Goal: Transaction & Acquisition: Purchase product/service

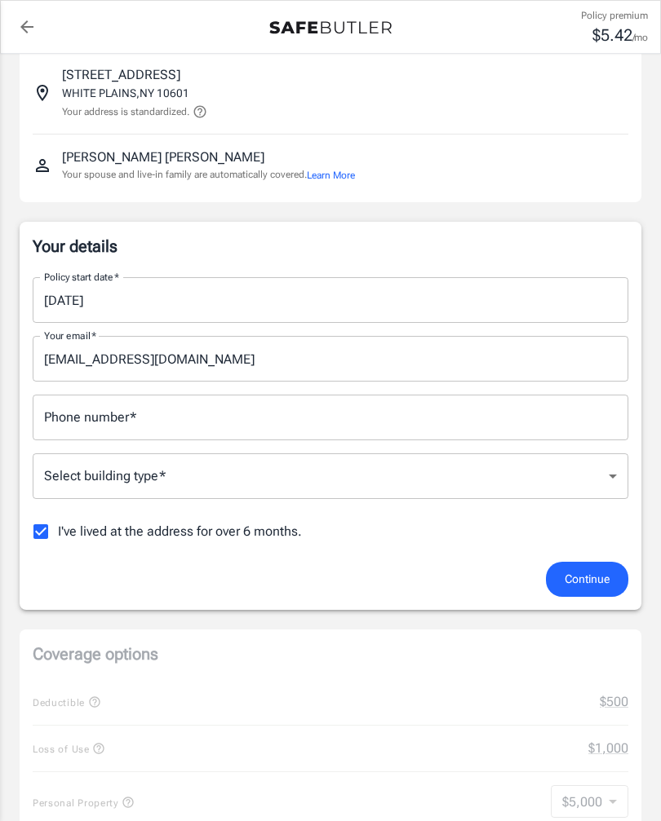
scroll to position [103, 0]
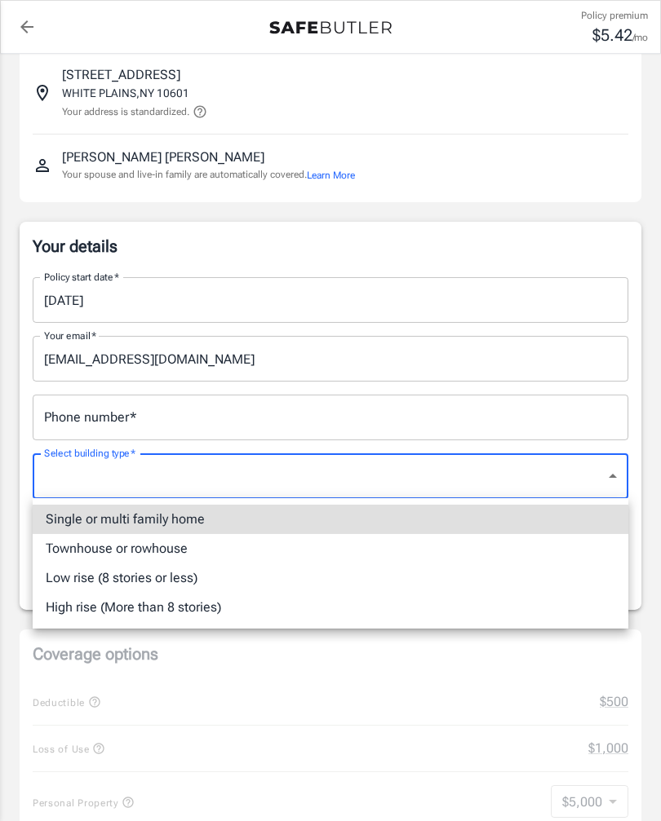
click at [542, 792] on div at bounding box center [330, 410] width 661 height 821
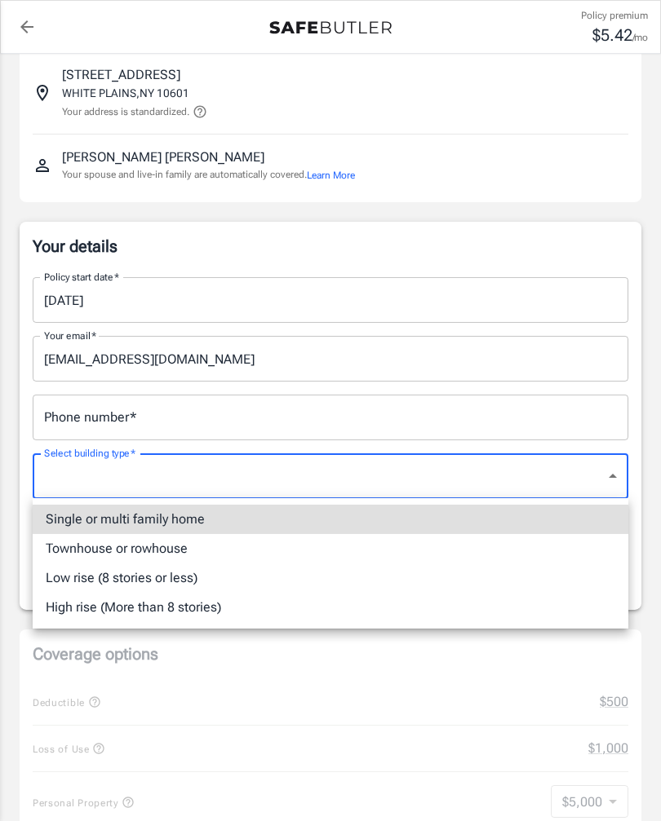
click at [160, 567] on li "Low rise (8 stories or less)" at bounding box center [330, 578] width 595 height 29
type input "lowrise"
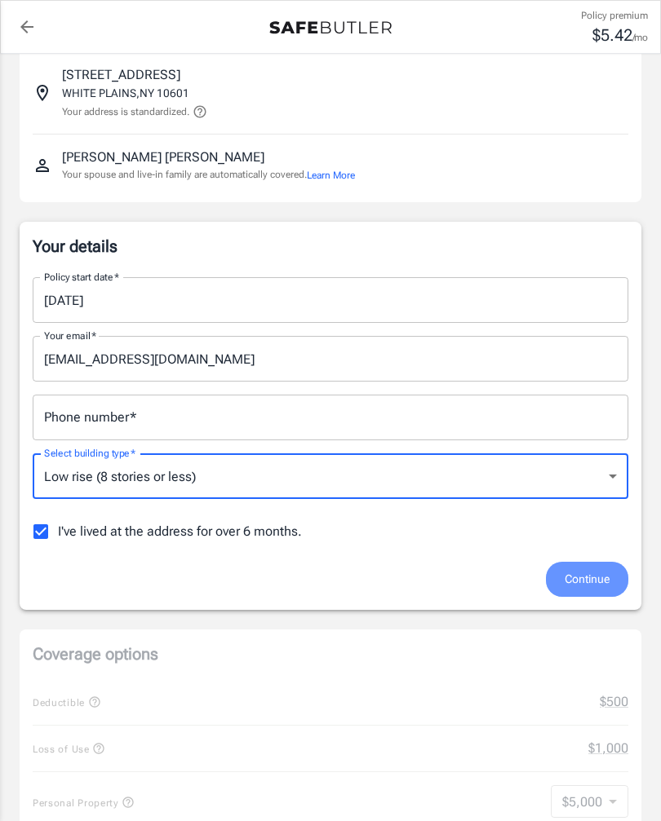
click at [596, 582] on span "Continue" at bounding box center [586, 579] width 45 height 20
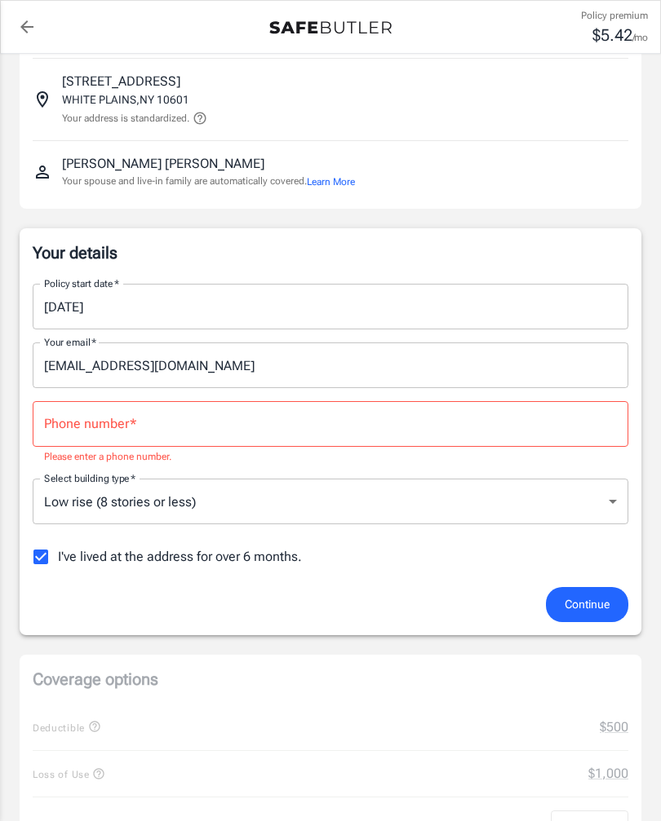
scroll to position [95, 0]
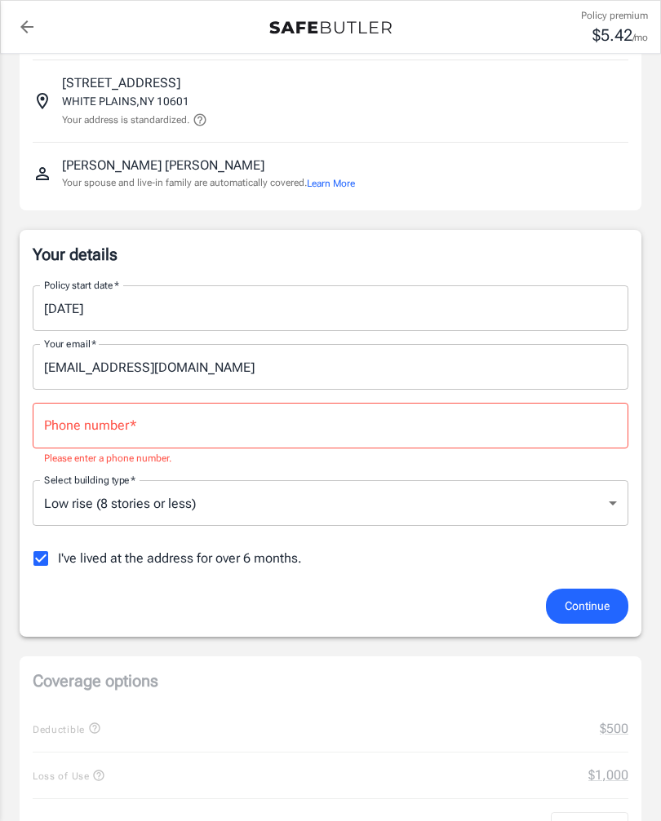
click at [162, 436] on input "Phone number   *" at bounding box center [330, 426] width 595 height 46
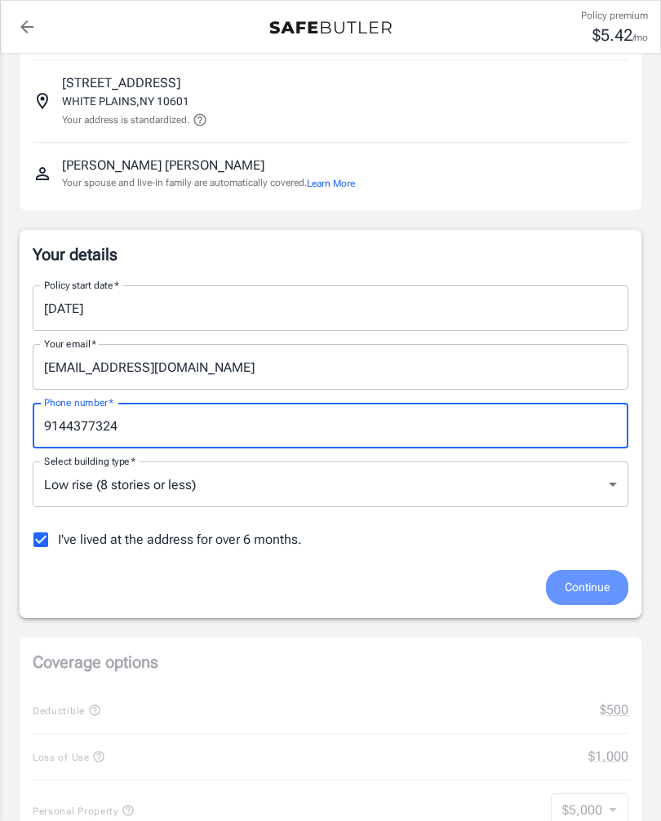
type input "9144377324"
click at [599, 591] on span "Continue" at bounding box center [586, 588] width 45 height 20
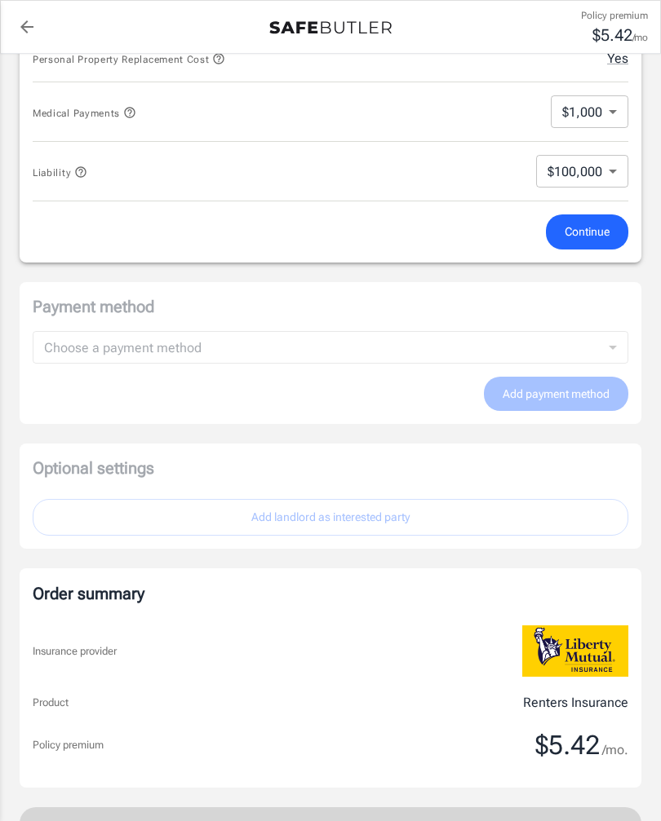
scroll to position [856, 0]
click at [595, 231] on span "Continue" at bounding box center [586, 231] width 45 height 20
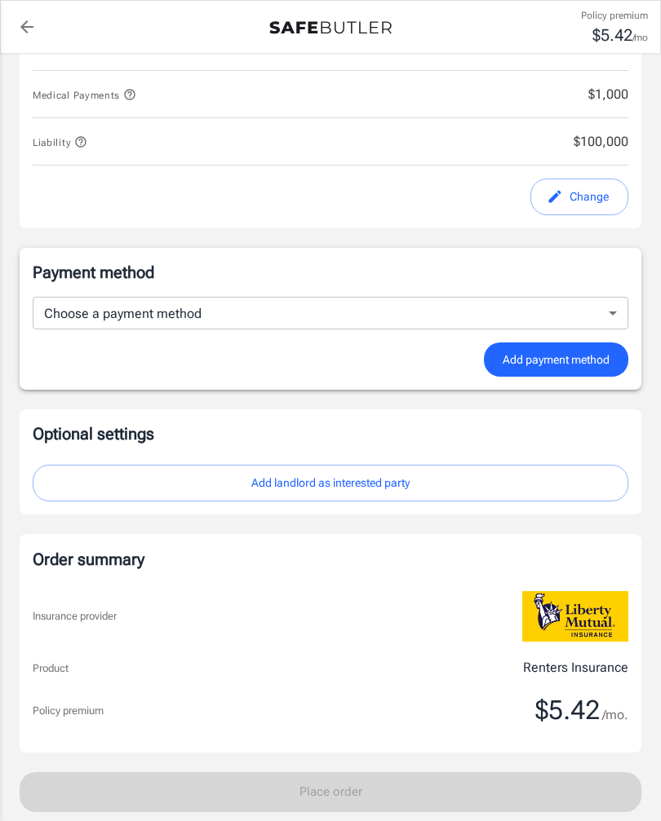
scroll to position [1008, 0]
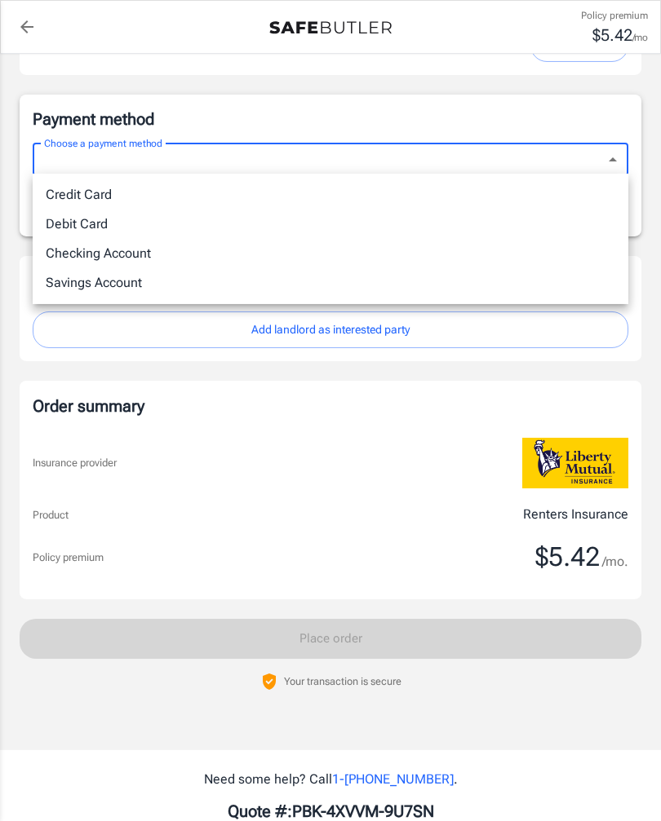
click at [448, 487] on div at bounding box center [330, 410] width 661 height 821
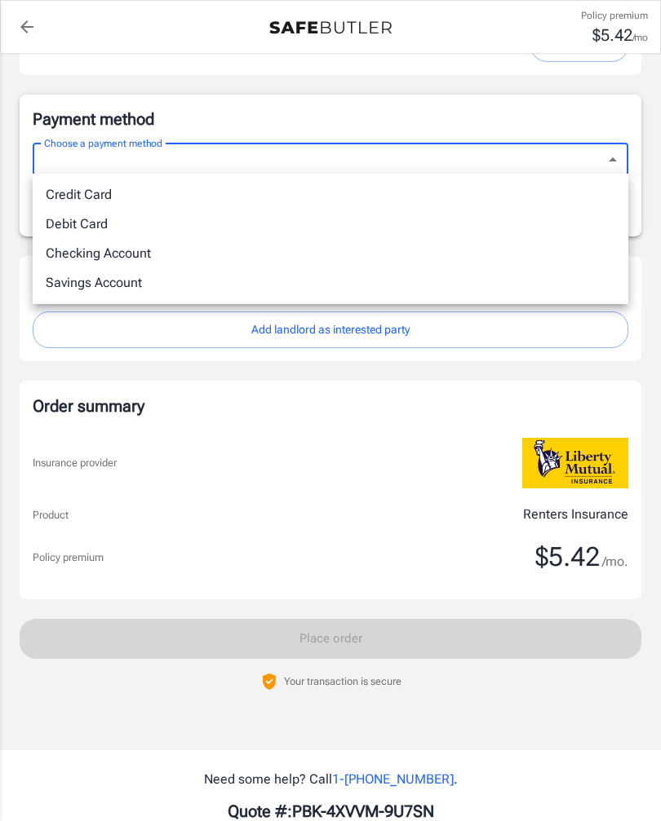
click at [507, 452] on div at bounding box center [330, 410] width 661 height 821
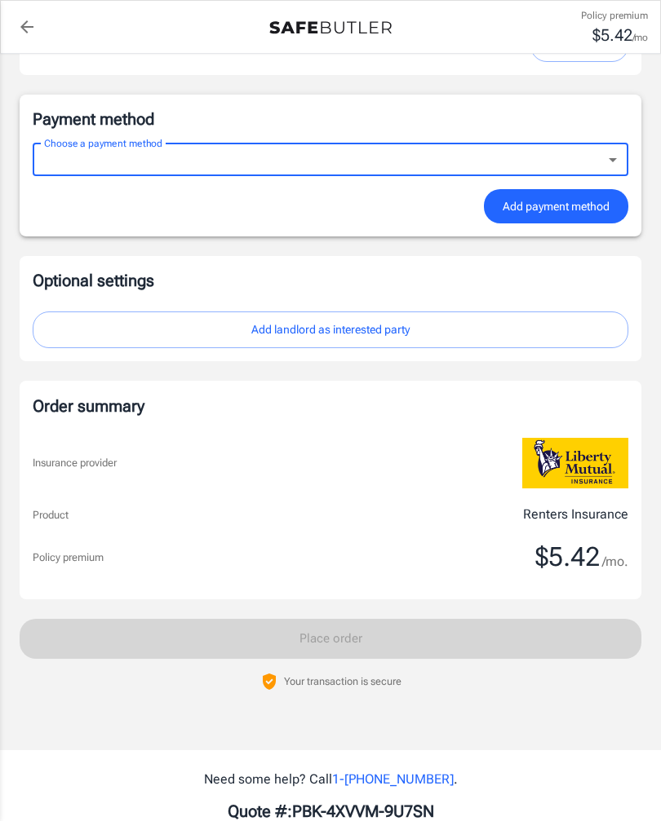
click at [507, 451] on div at bounding box center [330, 410] width 661 height 821
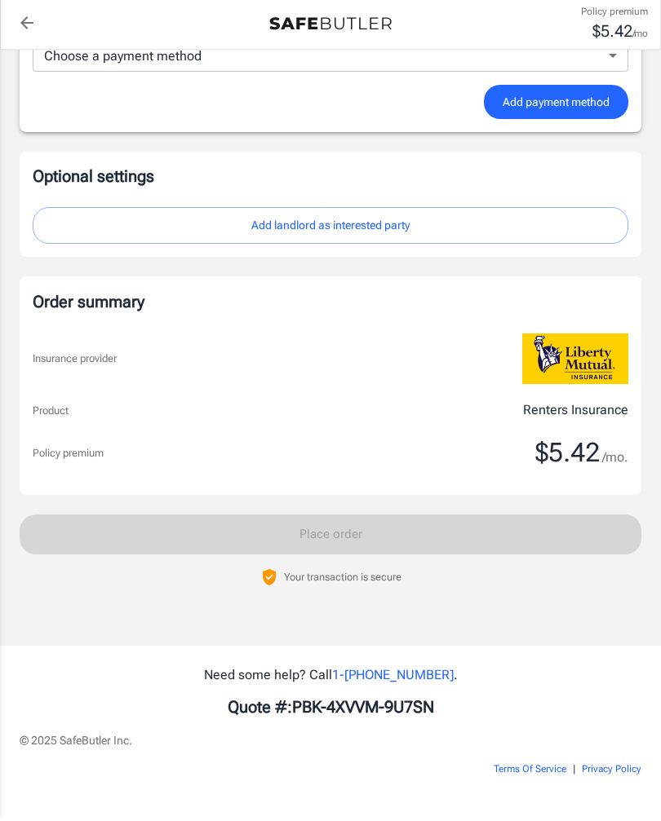
scroll to position [1109, 0]
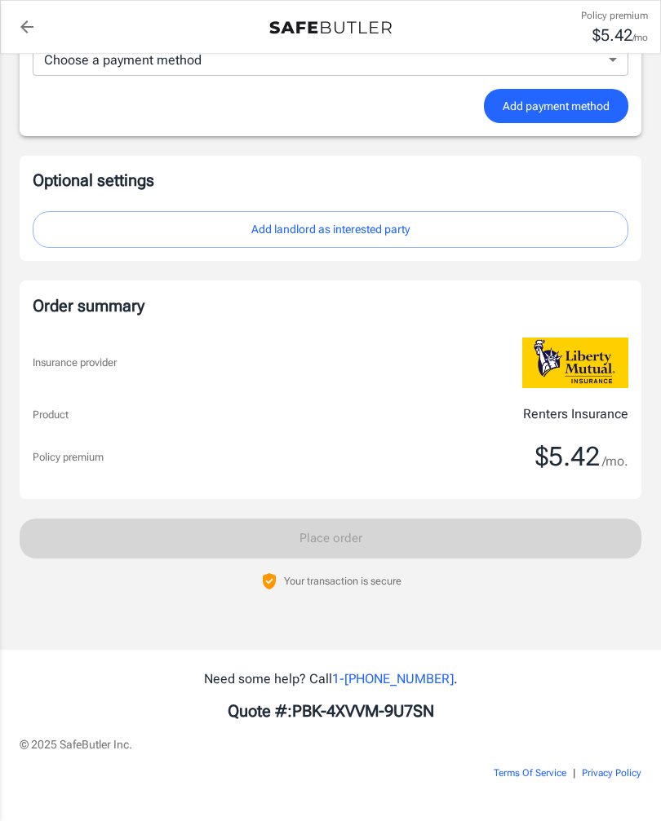
click at [588, 370] on img at bounding box center [575, 363] width 106 height 51
click at [587, 370] on img at bounding box center [575, 363] width 106 height 51
click at [606, 370] on img at bounding box center [575, 363] width 106 height 51
click at [606, 367] on img at bounding box center [575, 363] width 106 height 51
click at [614, 364] on img at bounding box center [575, 363] width 106 height 51
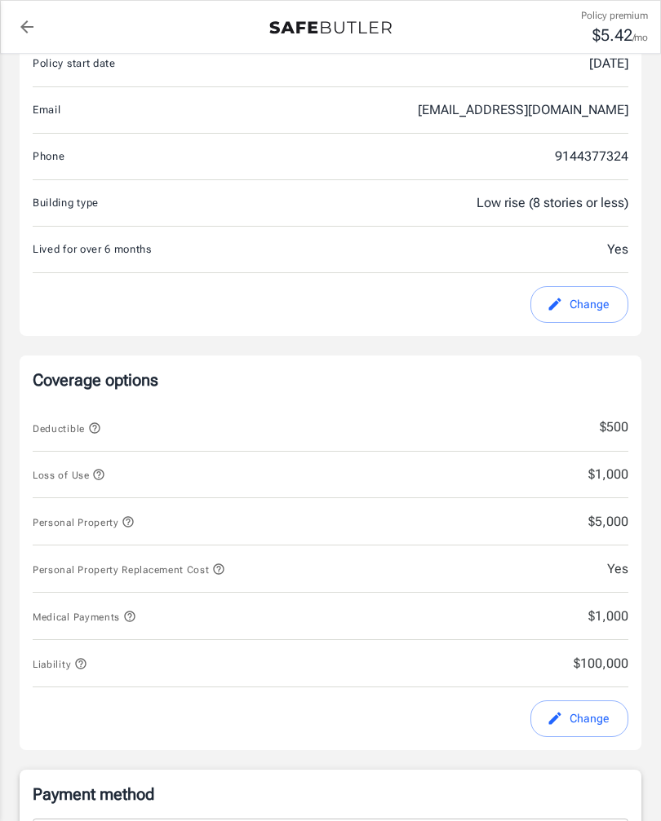
scroll to position [316, 0]
